Goal: Find specific page/section: Find specific page/section

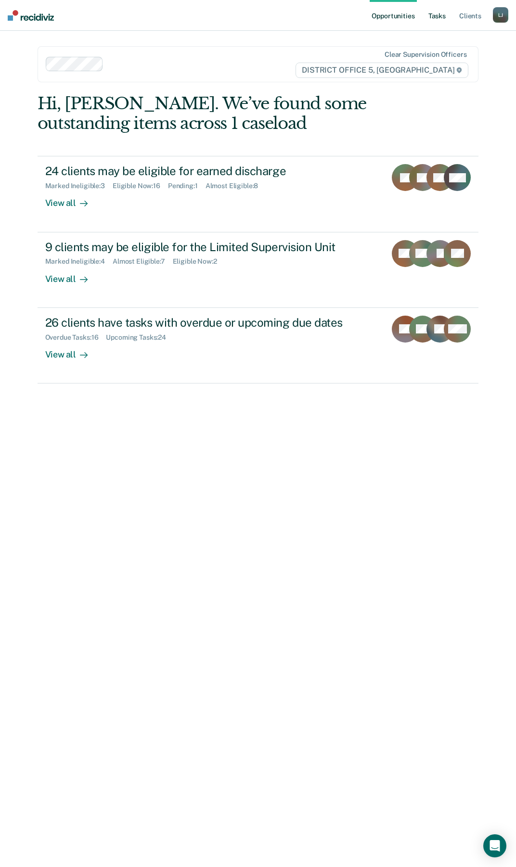
click at [434, 11] on link "Tasks" at bounding box center [436, 15] width 21 height 31
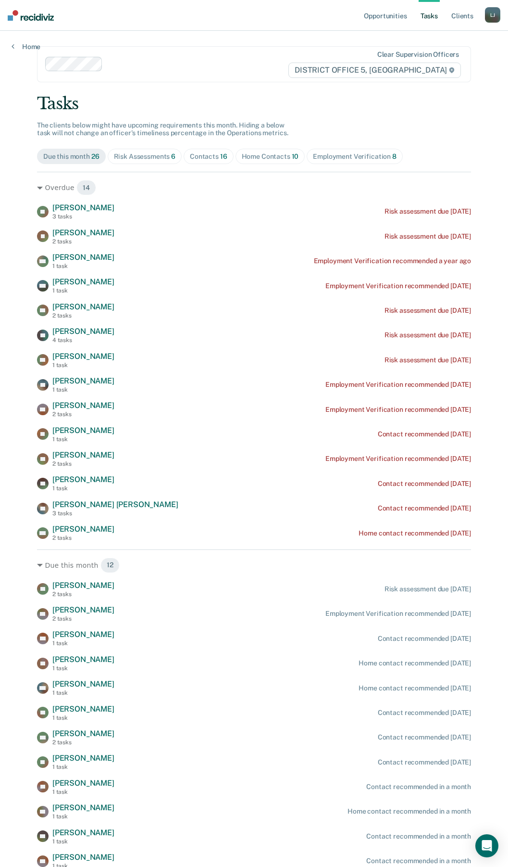
click at [249, 158] on div "Home Contacts 10" at bounding box center [270, 156] width 57 height 8
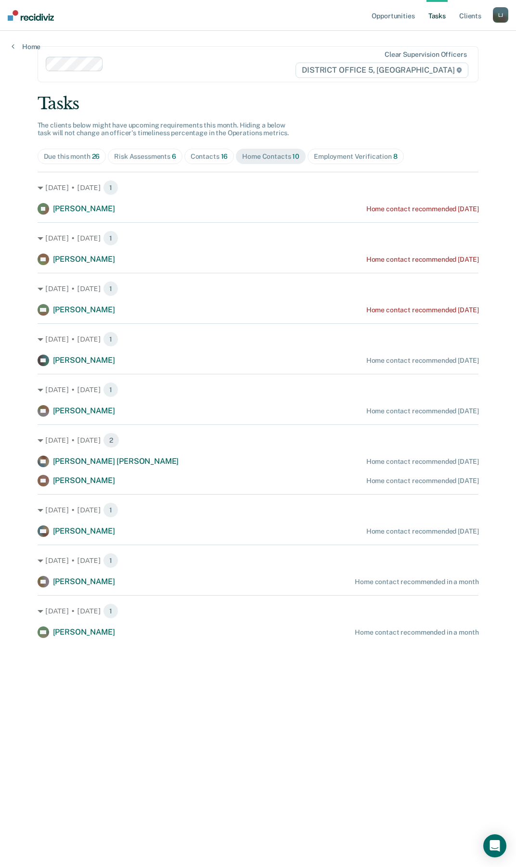
click at [344, 160] on div "Employment Verification 8" at bounding box center [356, 156] width 84 height 8
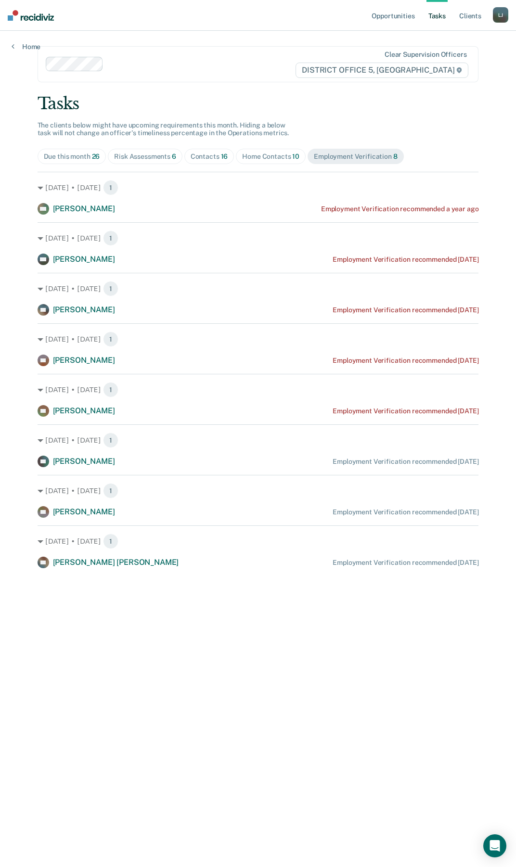
click at [123, 157] on div "Risk Assessments 6" at bounding box center [145, 156] width 62 height 8
